Goal: Find specific page/section: Find specific page/section

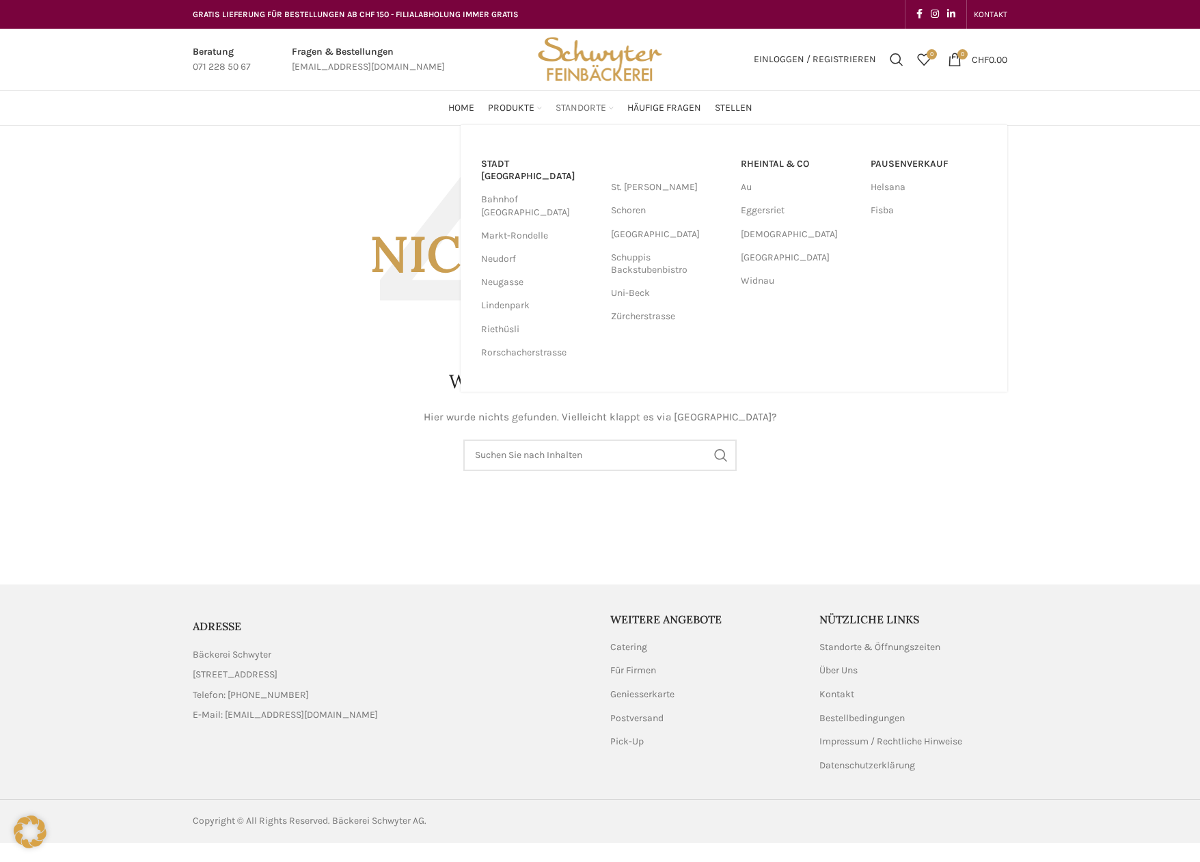
click at [575, 107] on span "Standorte" at bounding box center [581, 108] width 51 height 13
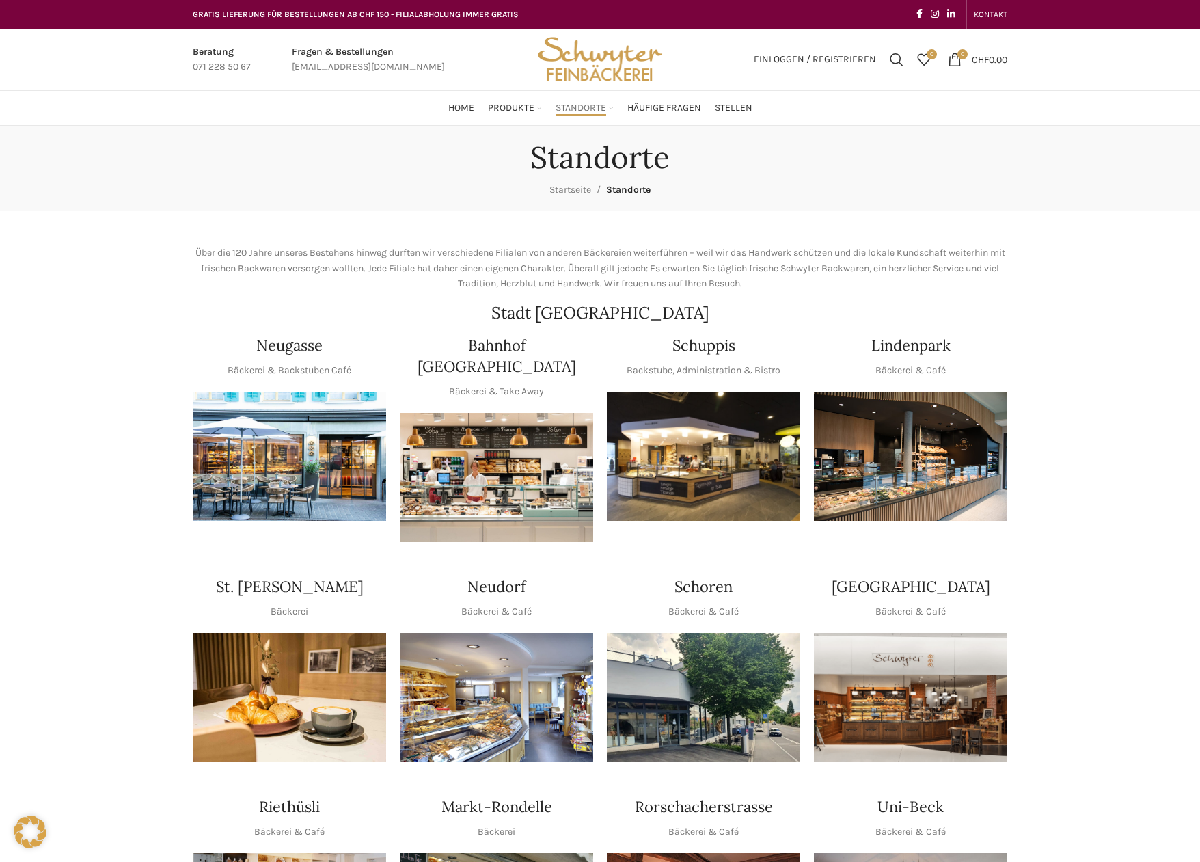
click at [499, 648] on img "1 / 1" at bounding box center [496, 697] width 193 height 129
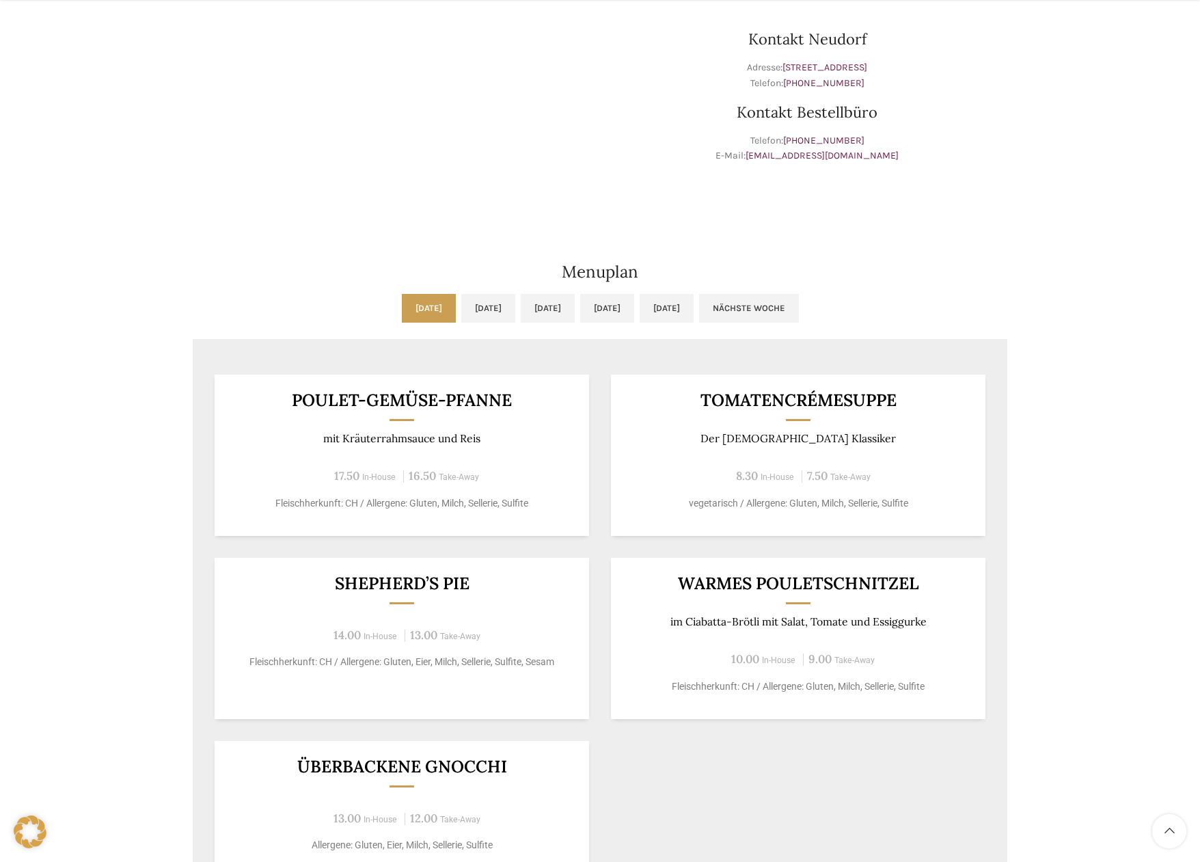
scroll to position [479, 0]
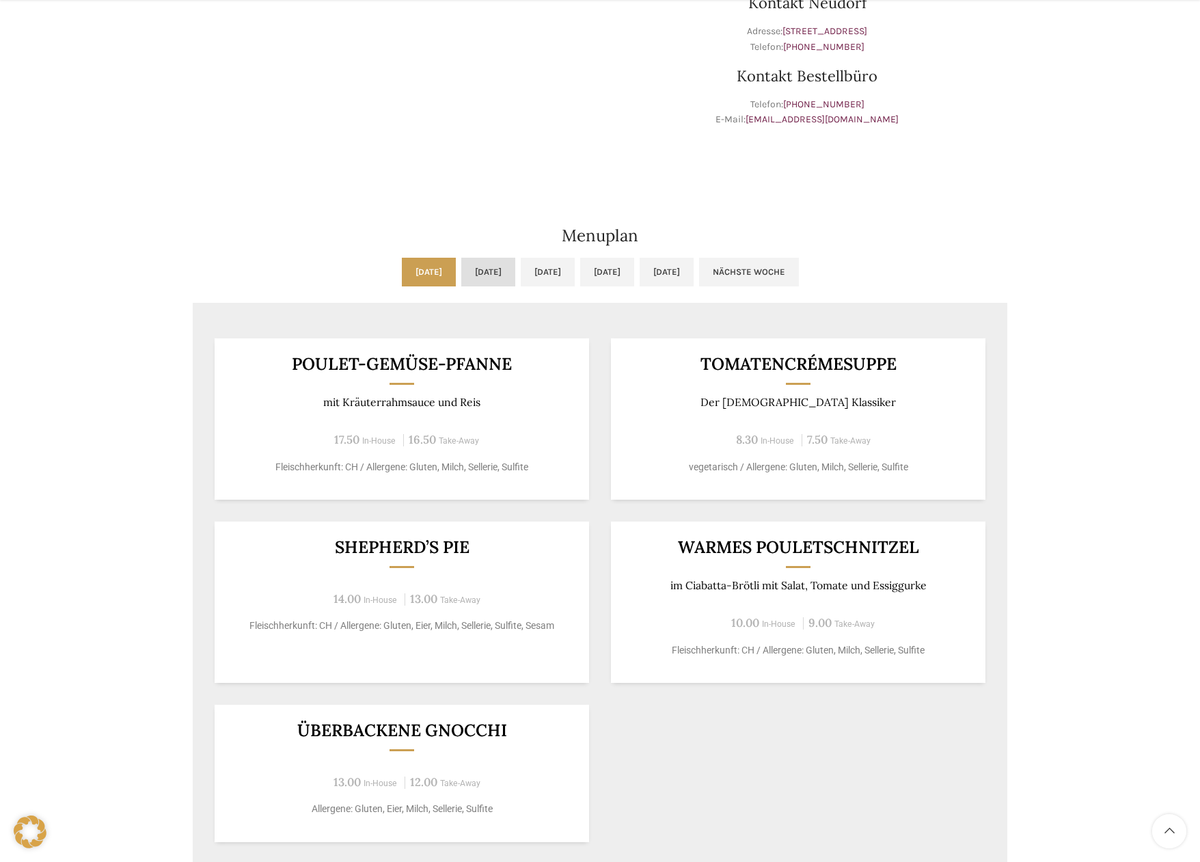
click at [461, 268] on link "Di, 07.10.2025" at bounding box center [488, 272] width 54 height 29
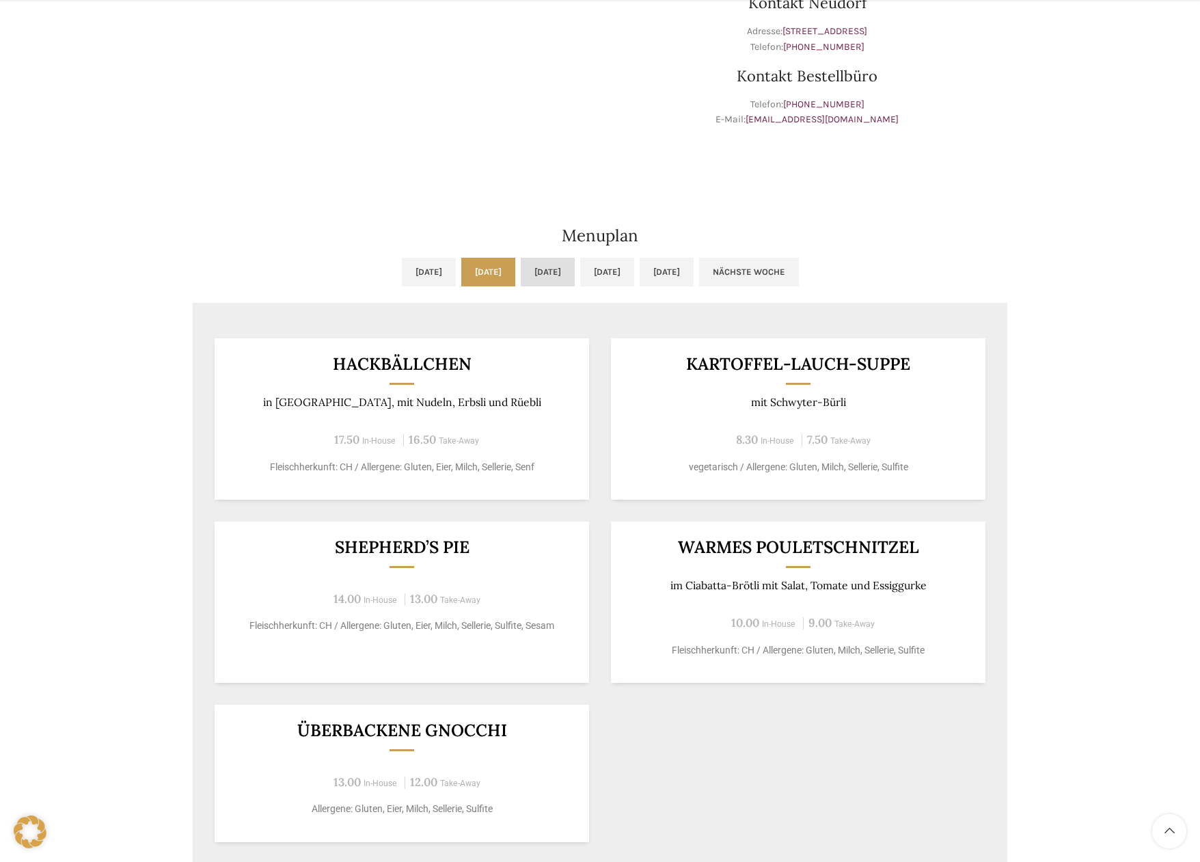
click at [556, 269] on link "Mi, 08.10.2025" at bounding box center [548, 272] width 54 height 29
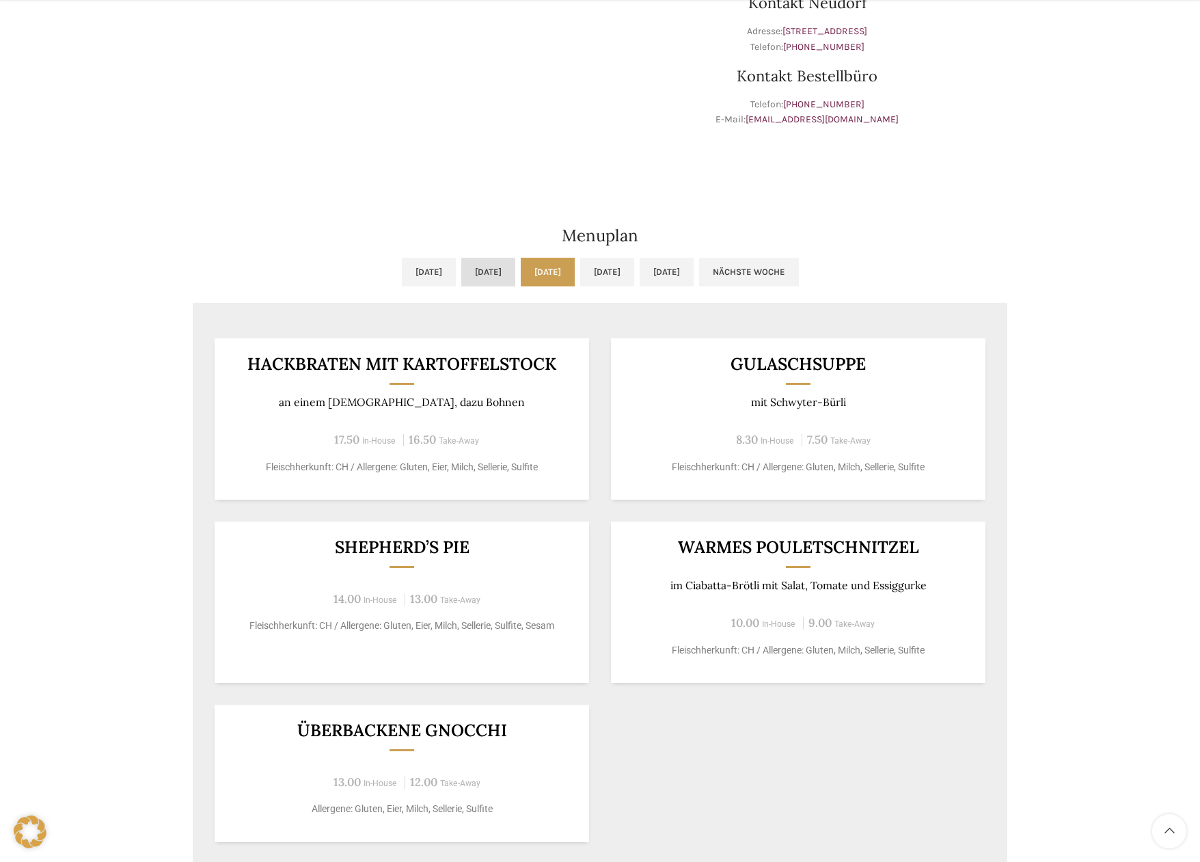
click at [466, 270] on link "Di, 07.10.2025" at bounding box center [488, 272] width 54 height 29
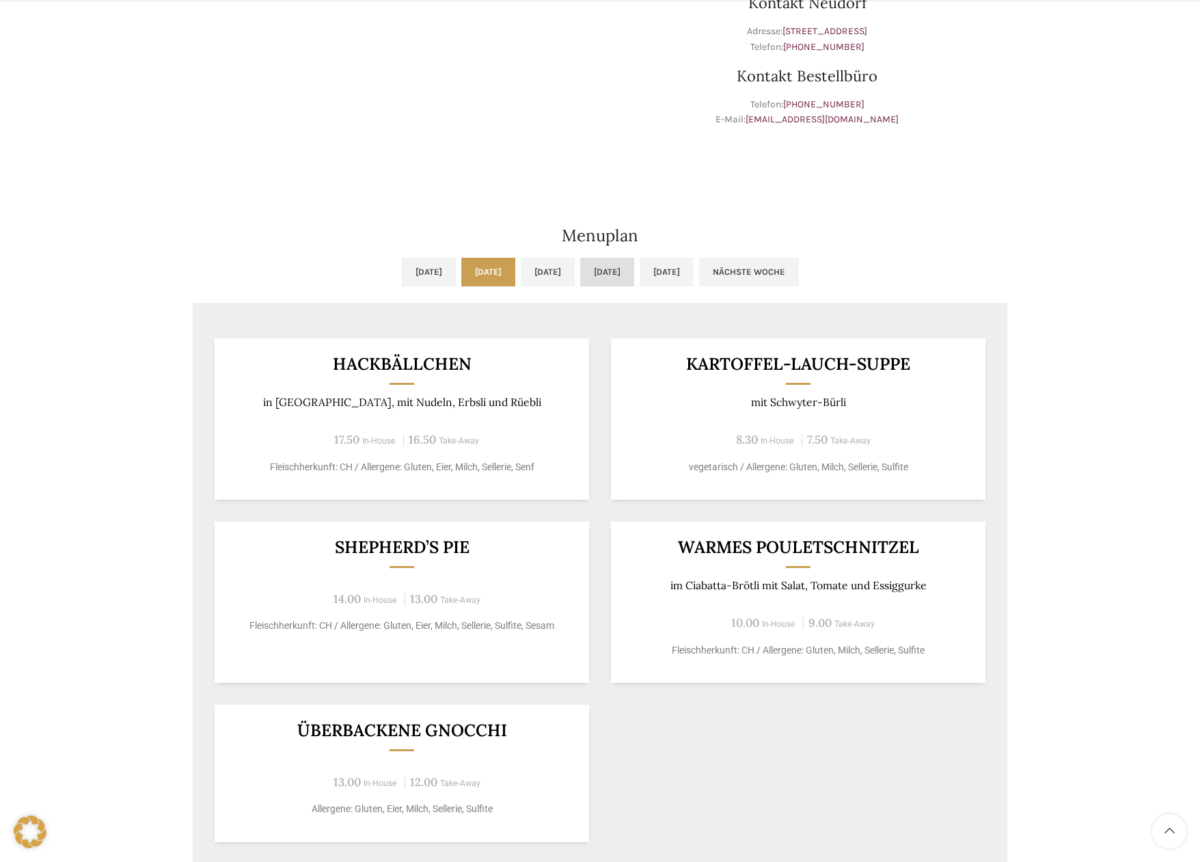
click at [634, 262] on link "Do, 09.10.2025" at bounding box center [607, 272] width 54 height 29
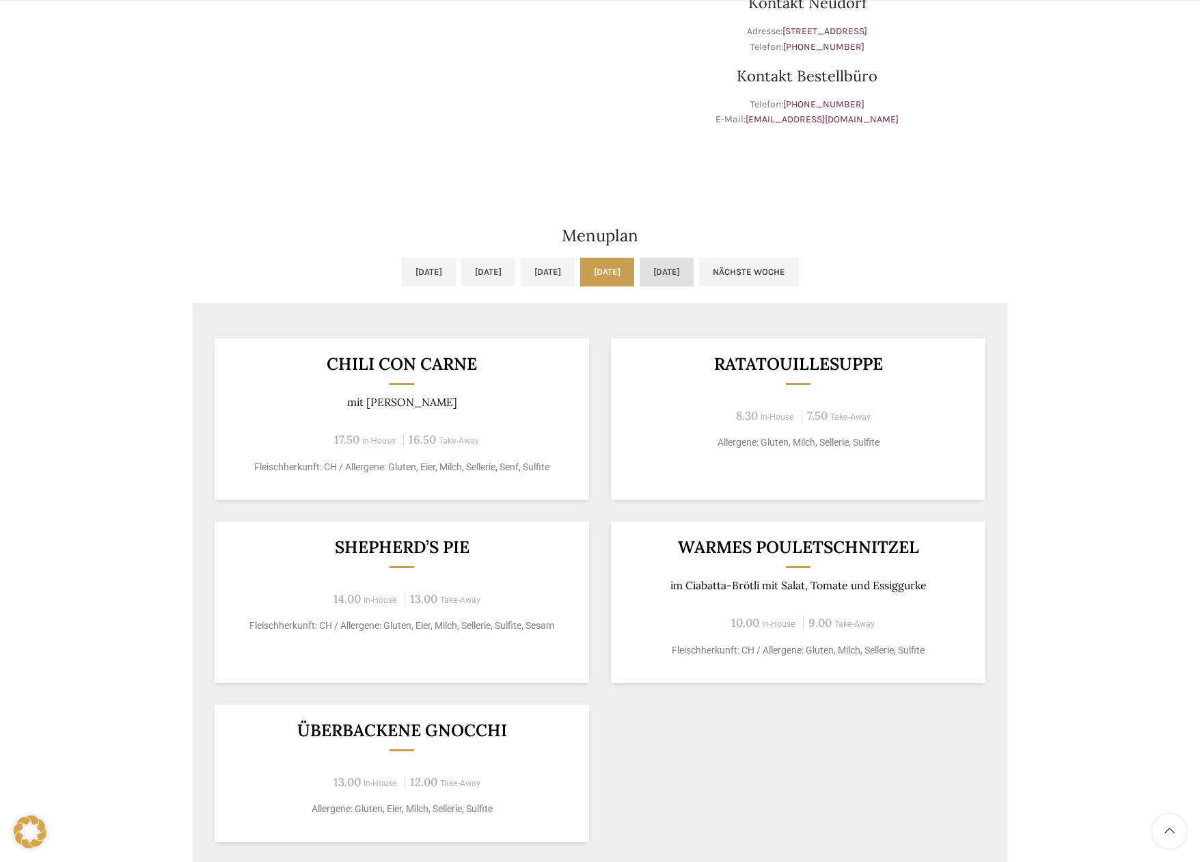
click at [694, 267] on link "Fr, 10.10.2025" at bounding box center [667, 272] width 54 height 29
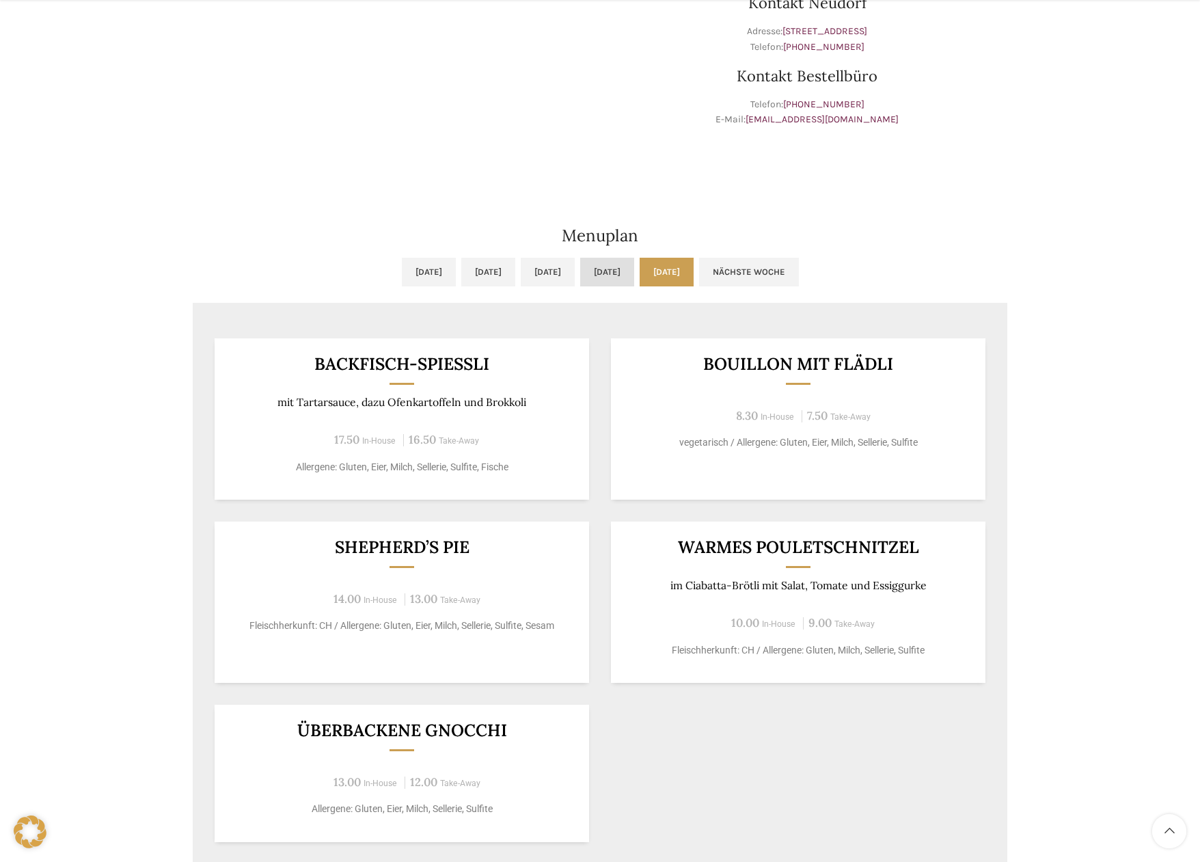
click at [634, 265] on link "Do, 09.10.2025" at bounding box center [607, 272] width 54 height 29
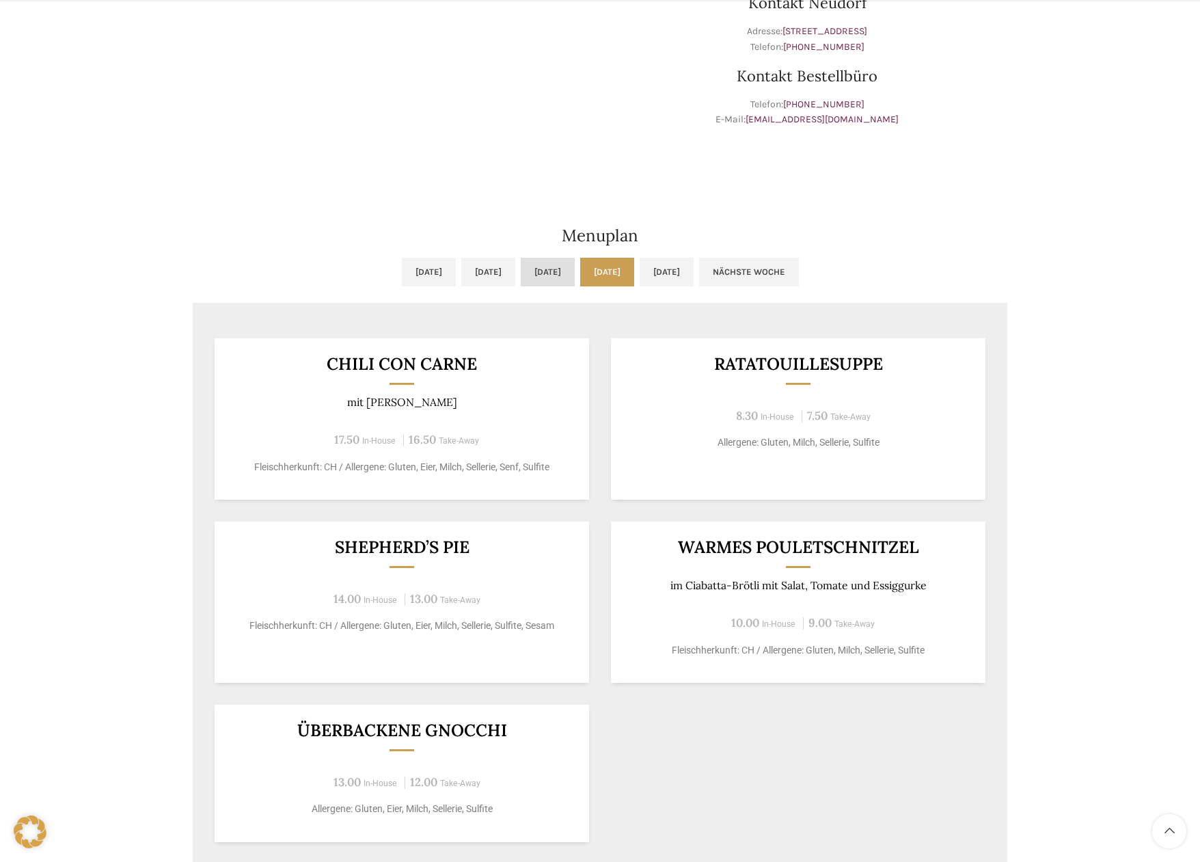
click at [548, 269] on link "Mi, 08.10.2025" at bounding box center [548, 272] width 54 height 29
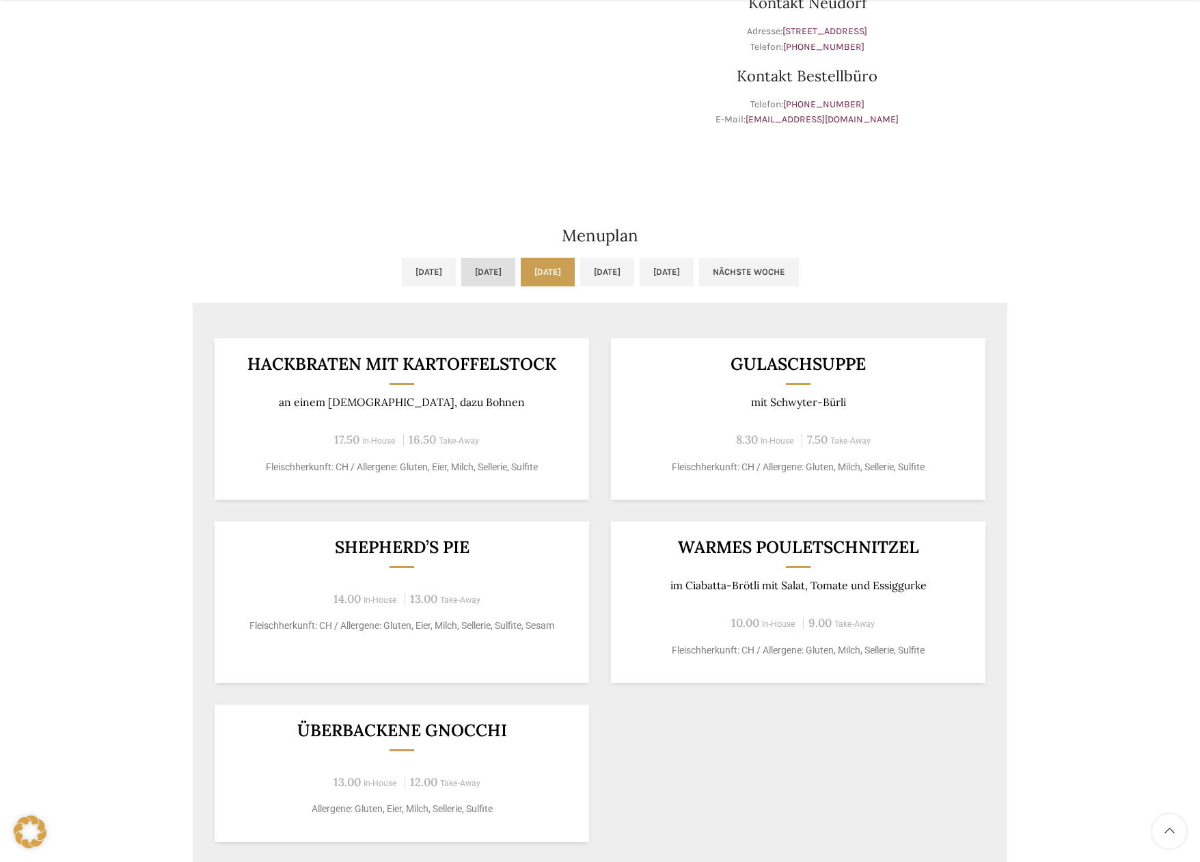
click at [463, 269] on link "Di, 07.10.2025" at bounding box center [488, 272] width 54 height 29
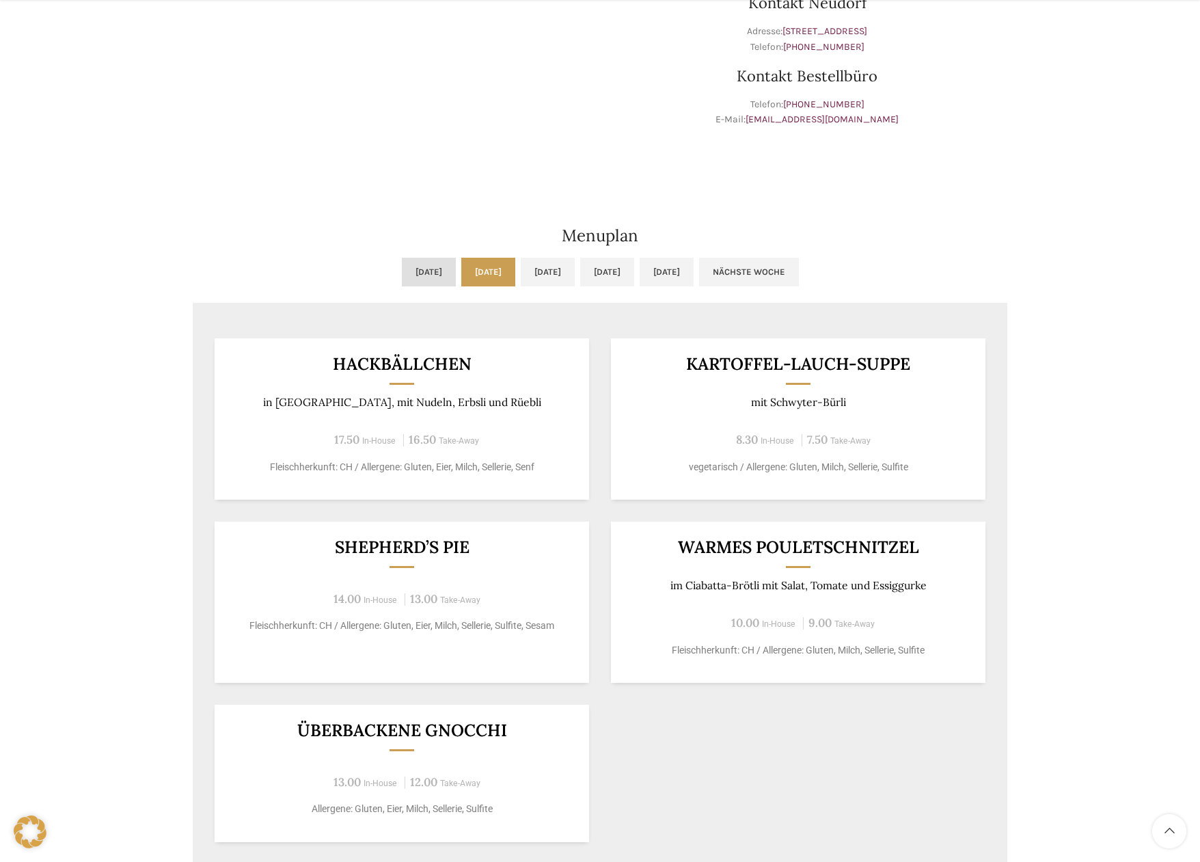
click at [402, 270] on link "Mo, 06.10.2025" at bounding box center [429, 272] width 54 height 29
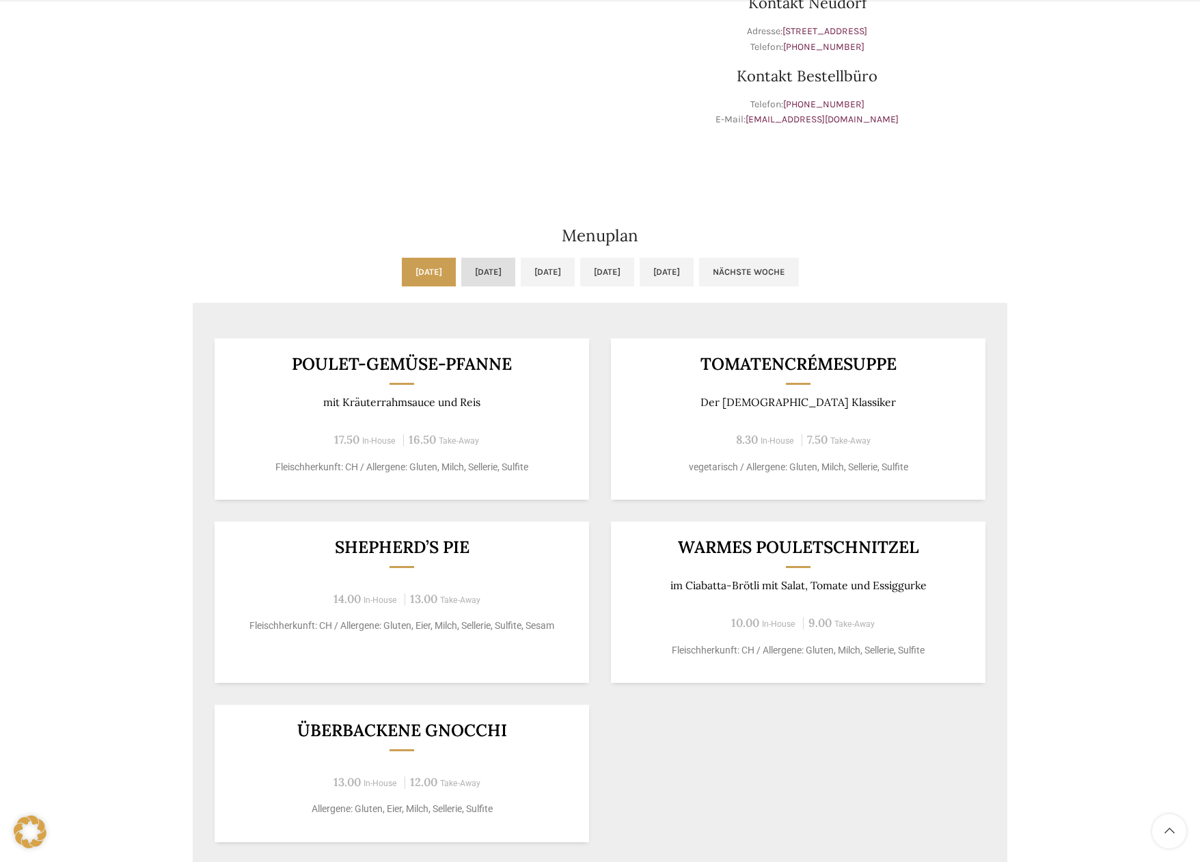
click at [468, 271] on link "Di, 07.10.2025" at bounding box center [488, 272] width 54 height 29
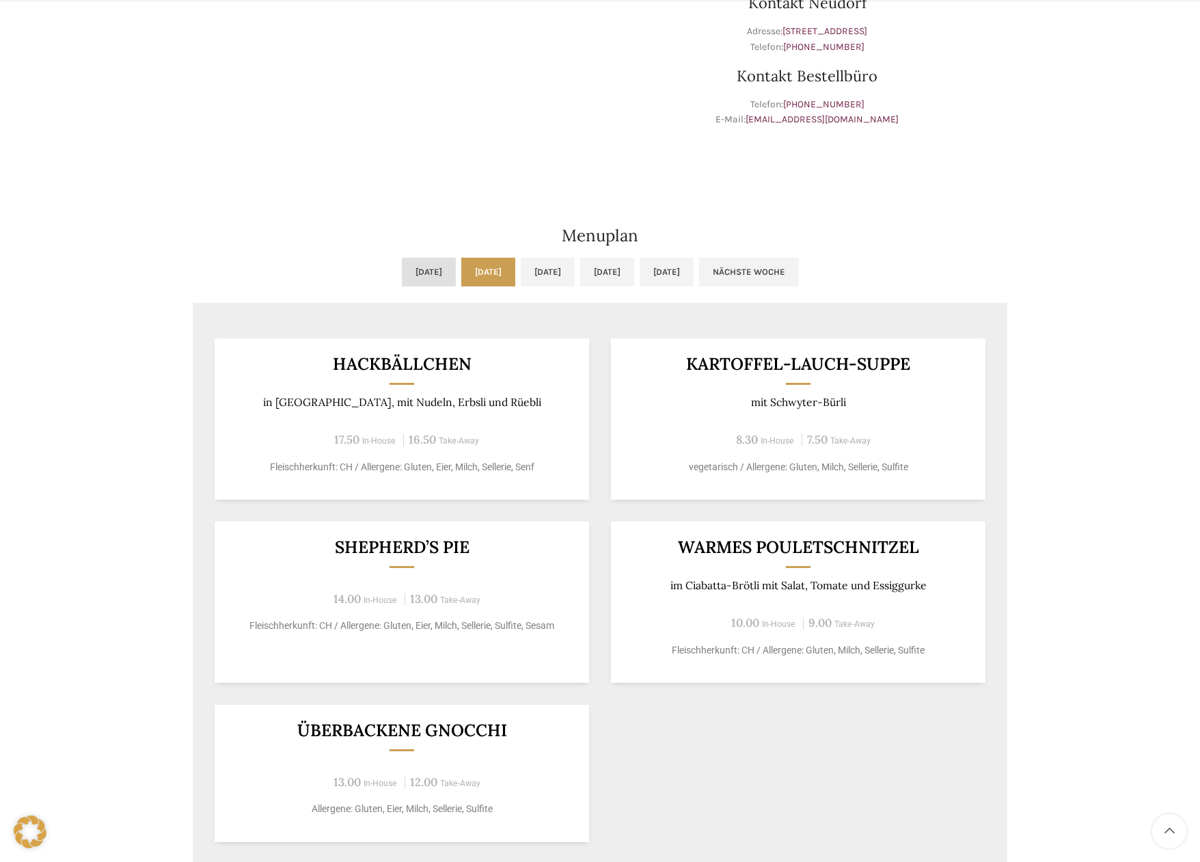
click at [402, 267] on link "Mo, 06.10.2025" at bounding box center [429, 272] width 54 height 29
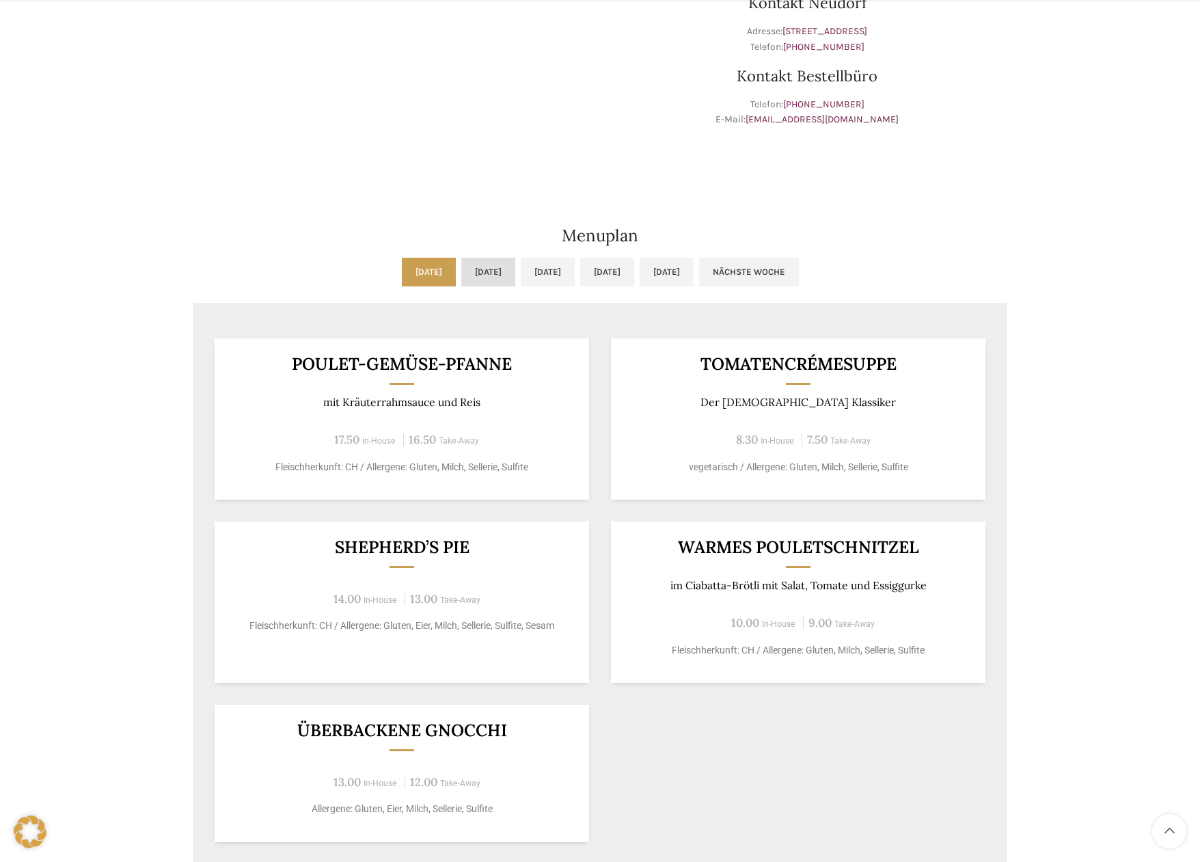
click at [464, 267] on link "Di, 07.10.2025" at bounding box center [488, 272] width 54 height 29
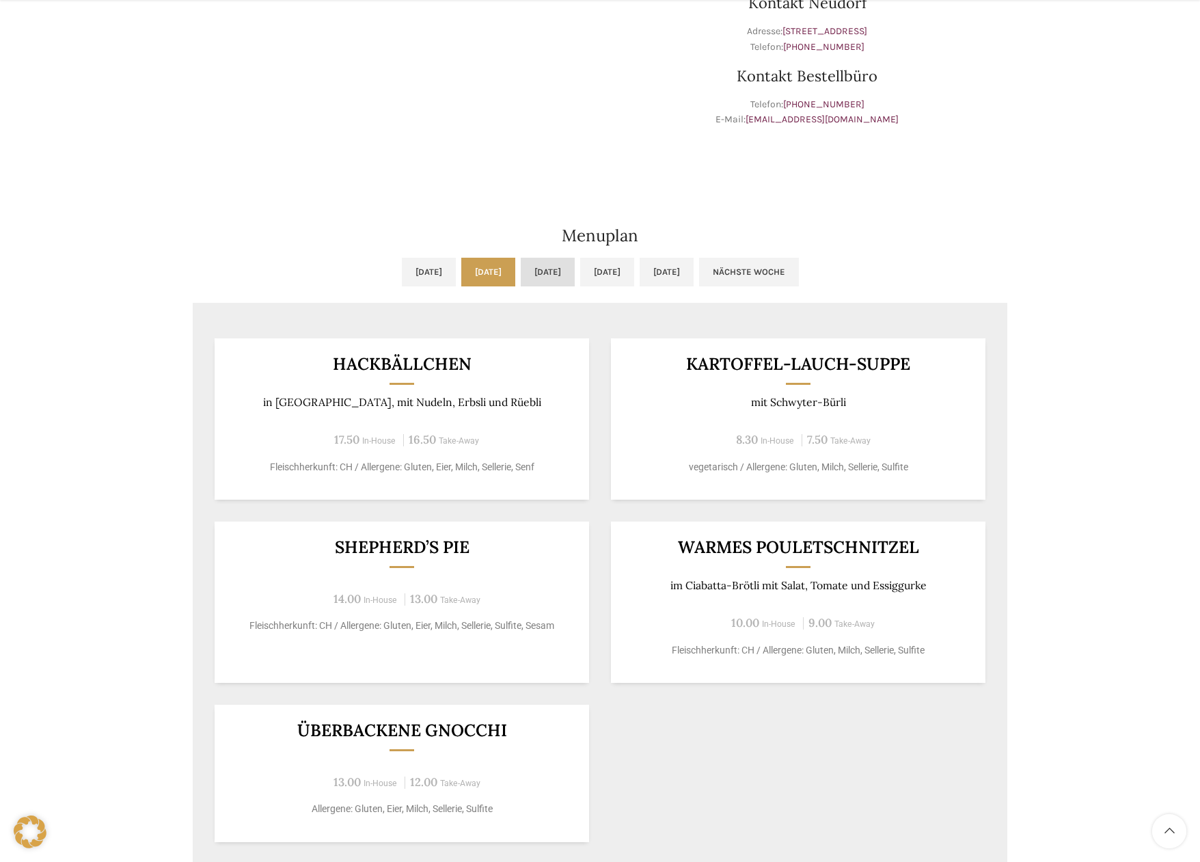
click at [547, 263] on link "Mi, 08.10.2025" at bounding box center [548, 272] width 54 height 29
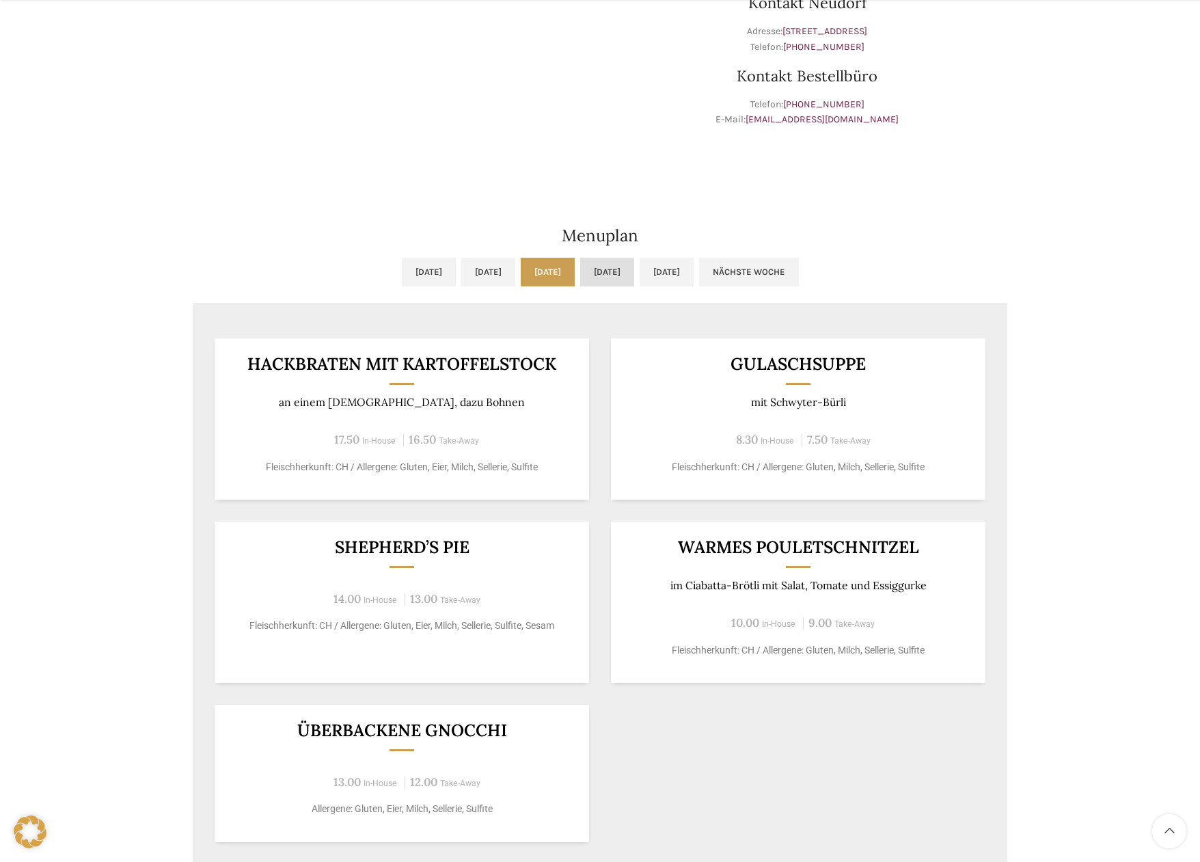
click at [626, 272] on link "Do, 09.10.2025" at bounding box center [607, 272] width 54 height 29
